Goal: Information Seeking & Learning: Find specific fact

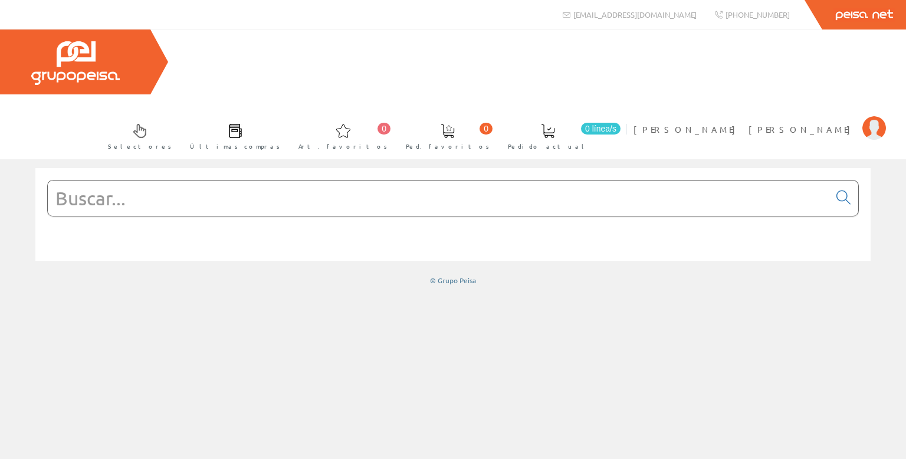
click at [124, 180] on input "text" at bounding box center [438, 197] width 781 height 35
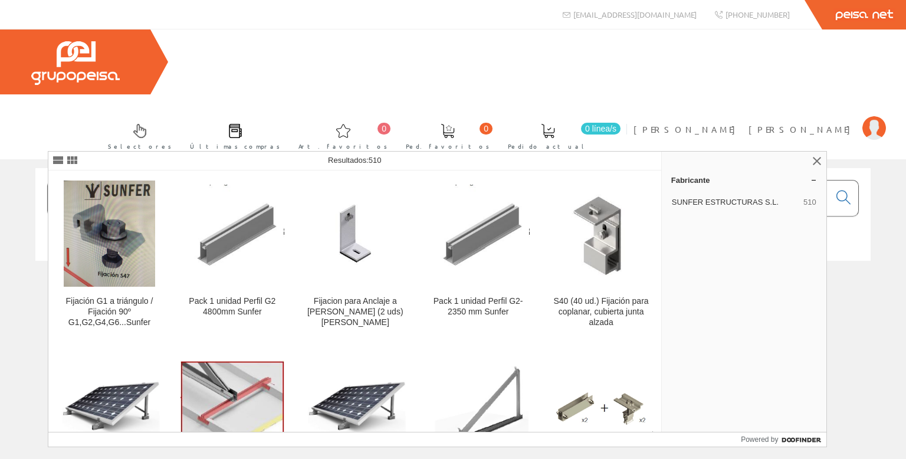
drag, startPoint x: 133, startPoint y: 140, endPoint x: 48, endPoint y: 137, distance: 84.9
click at [48, 180] on input "[DEMOGRAPHIC_DATA]" at bounding box center [438, 197] width 781 height 35
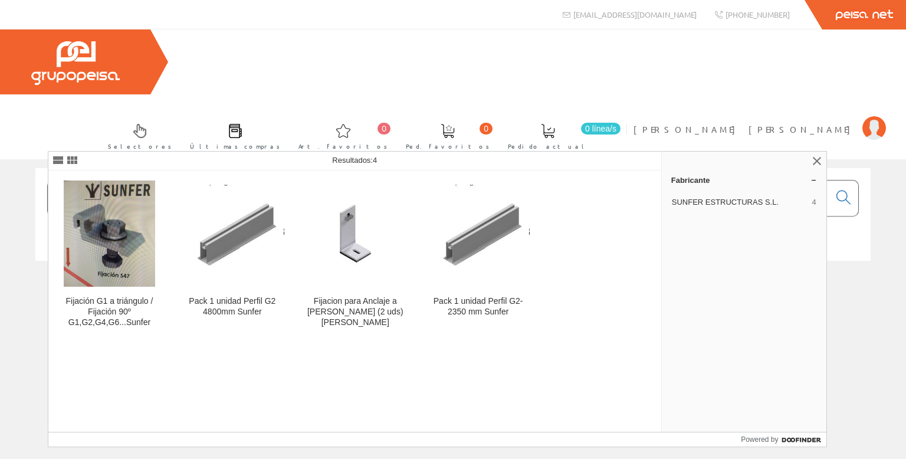
drag, startPoint x: 119, startPoint y: 132, endPoint x: 275, endPoint y: 132, distance: 156.3
click at [275, 180] on input "M8L20 SUNFER" at bounding box center [438, 197] width 781 height 35
type input "M8L20"
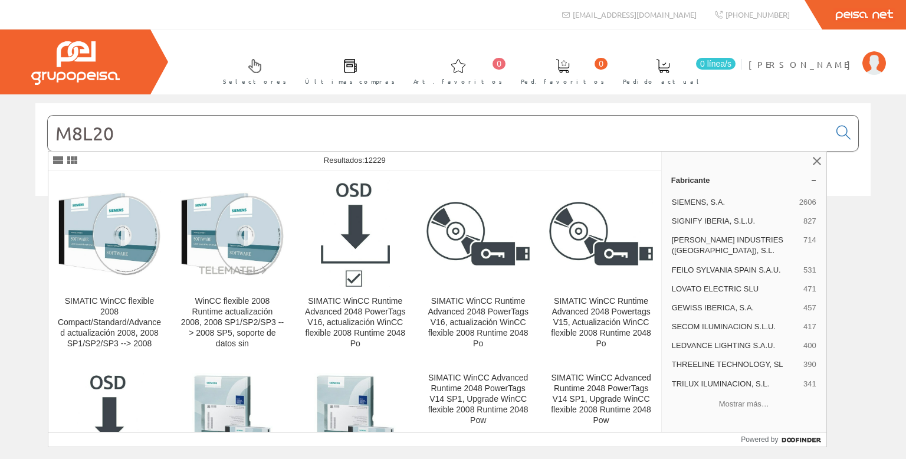
drag, startPoint x: 129, startPoint y: 132, endPoint x: 21, endPoint y: 137, distance: 108.6
click at [21, 137] on div "M8L20 © Grupo Peisa" at bounding box center [453, 161] width 906 height 117
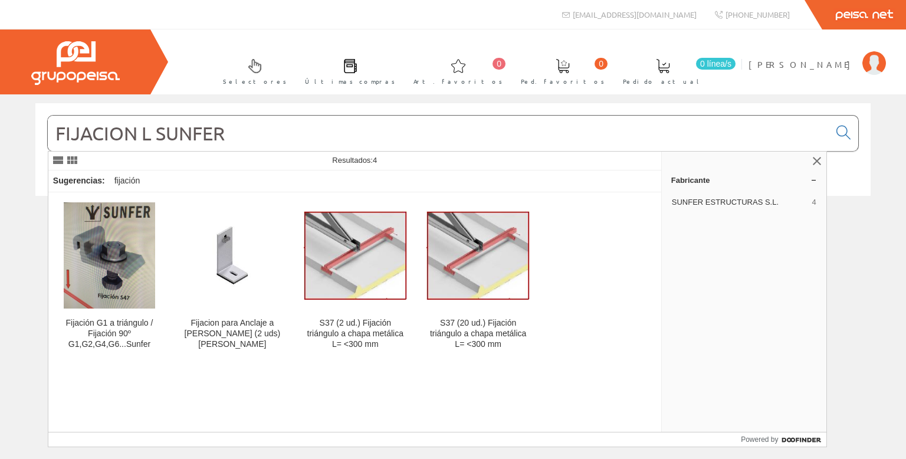
type input "FIJACION L SUNFER"
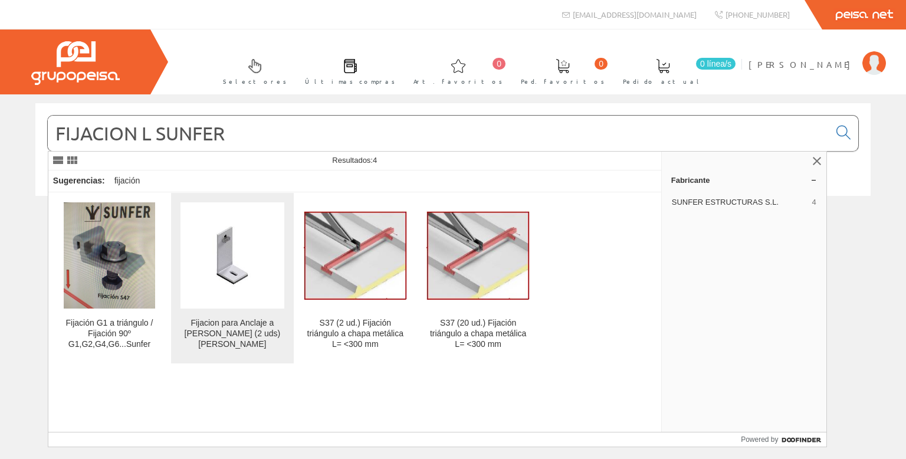
click at [239, 266] on img at bounding box center [231, 254] width 103 height 77
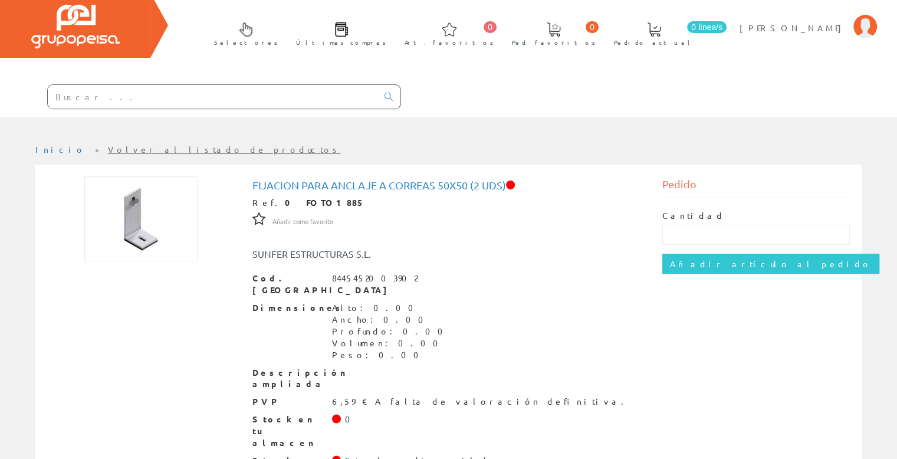
scroll to position [71, 0]
